Goal: Task Accomplishment & Management: Manage account settings

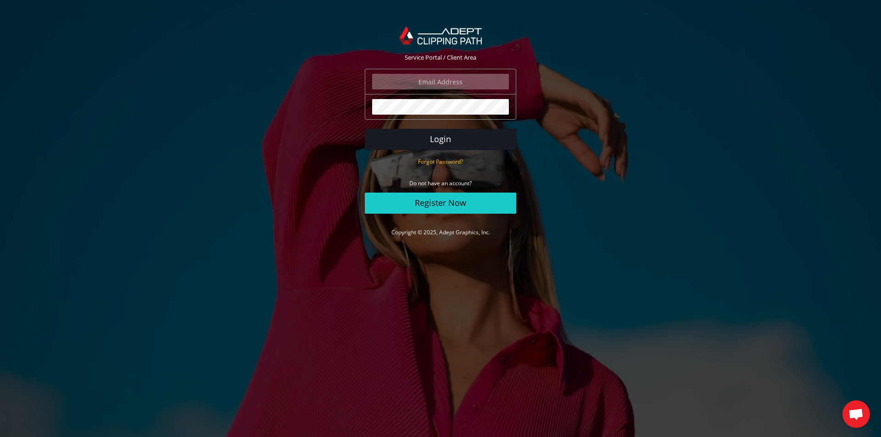
type input "angelo@eurotapis.be"
click at [487, 148] on button "Login" at bounding box center [440, 139] width 151 height 21
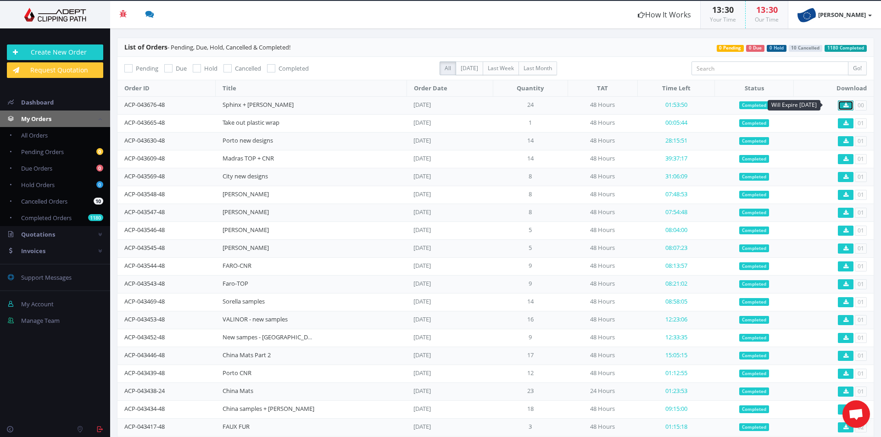
click at [844, 104] on icon at bounding box center [846, 106] width 5 height 6
